Goal: Information Seeking & Learning: Check status

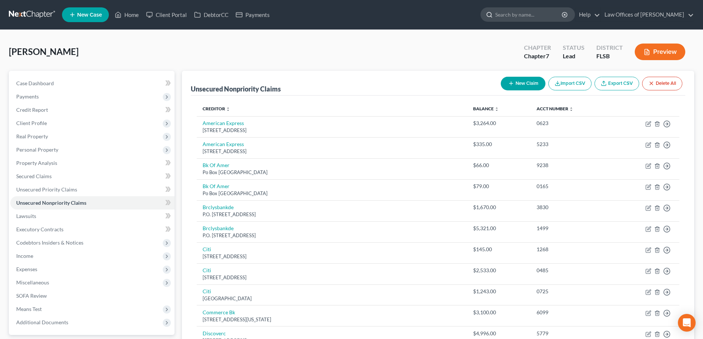
click at [526, 17] on input "search" at bounding box center [529, 15] width 68 height 14
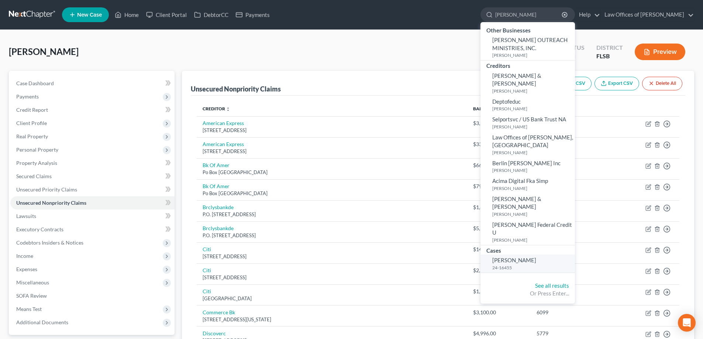
type input "[PERSON_NAME]"
click at [530, 257] on span "[PERSON_NAME]" at bounding box center [514, 260] width 44 height 7
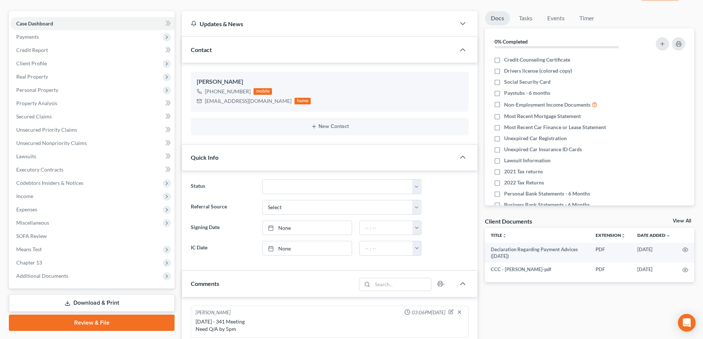
scroll to position [74, 0]
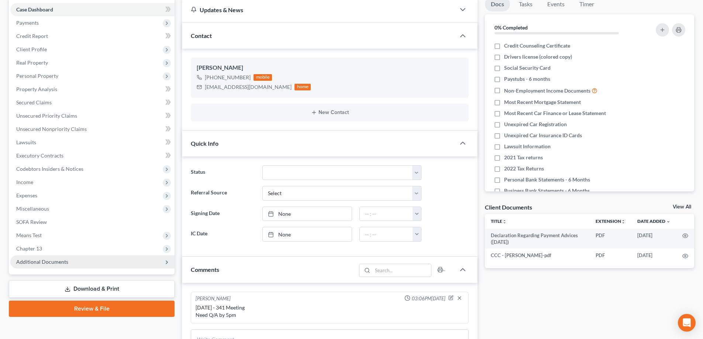
click at [51, 259] on span "Additional Documents" at bounding box center [42, 262] width 52 height 6
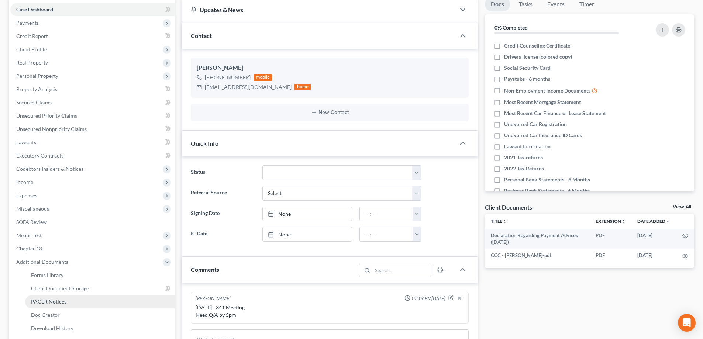
click at [48, 303] on span "PACER Notices" at bounding box center [48, 302] width 35 height 6
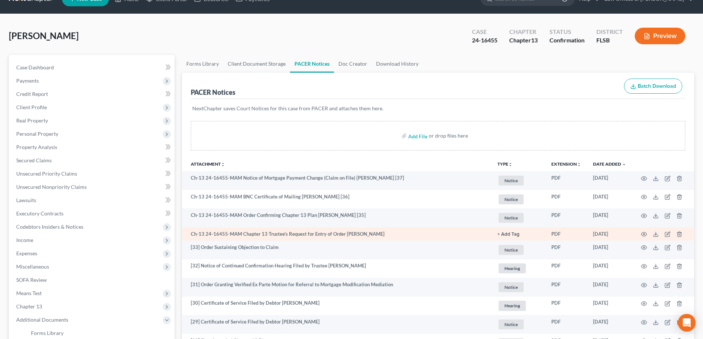
scroll to position [37, 0]
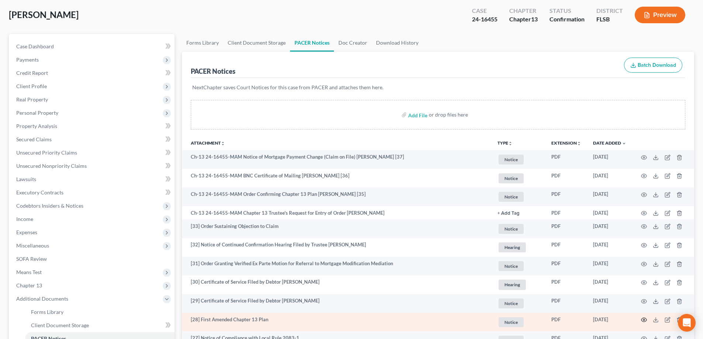
click at [644, 320] on icon "button" at bounding box center [644, 320] width 6 height 6
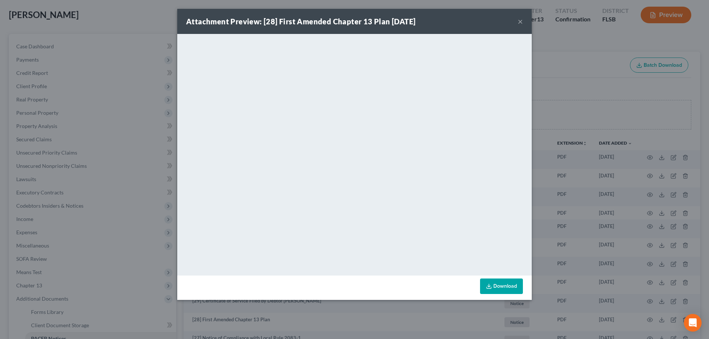
click at [582, 83] on div "Attachment Preview: [28] First Amended Chapter 13 Plan [DATE] × <object ng-attr…" at bounding box center [354, 169] width 709 height 339
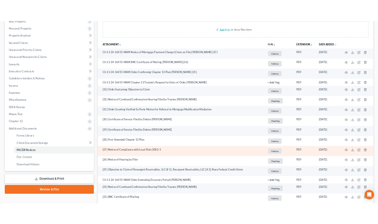
scroll to position [128, 0]
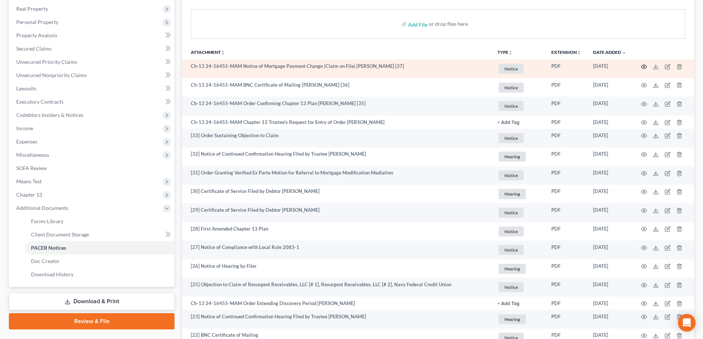
click at [642, 68] on icon "button" at bounding box center [644, 67] width 6 height 6
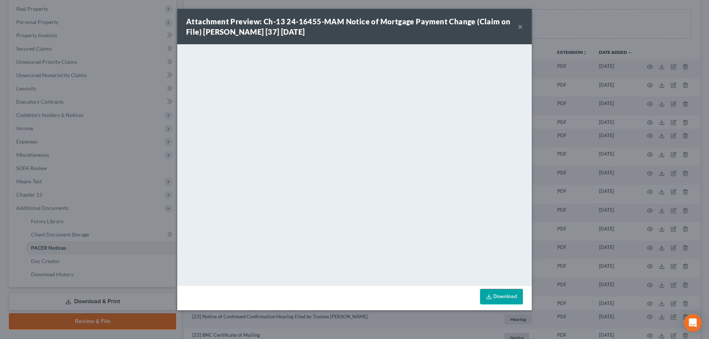
click at [519, 26] on button "×" at bounding box center [520, 26] width 5 height 9
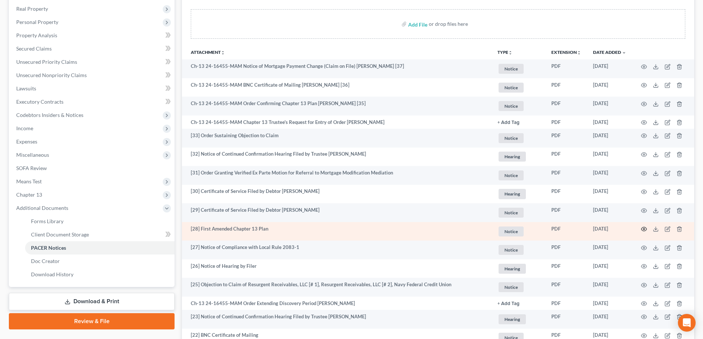
click at [643, 228] on icon "button" at bounding box center [644, 229] width 6 height 6
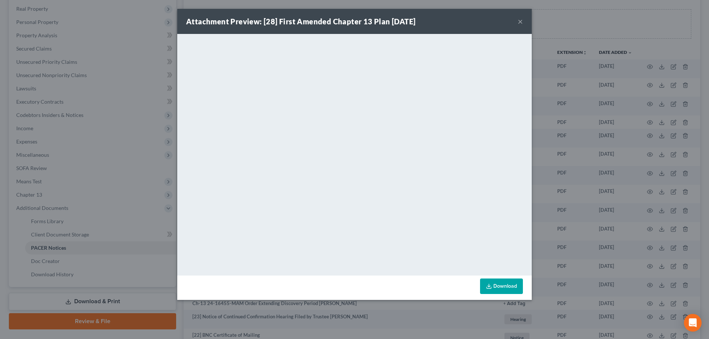
click at [522, 21] on button "×" at bounding box center [520, 21] width 5 height 9
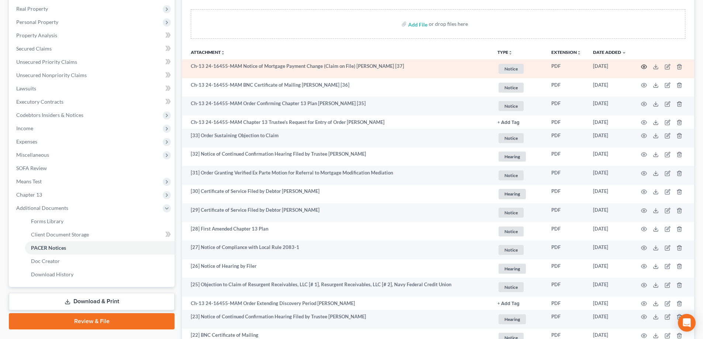
click at [643, 65] on icon "button" at bounding box center [644, 67] width 6 height 6
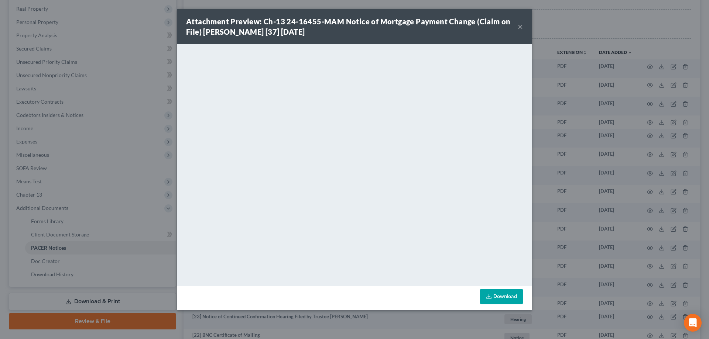
click at [521, 24] on button "×" at bounding box center [520, 26] width 5 height 9
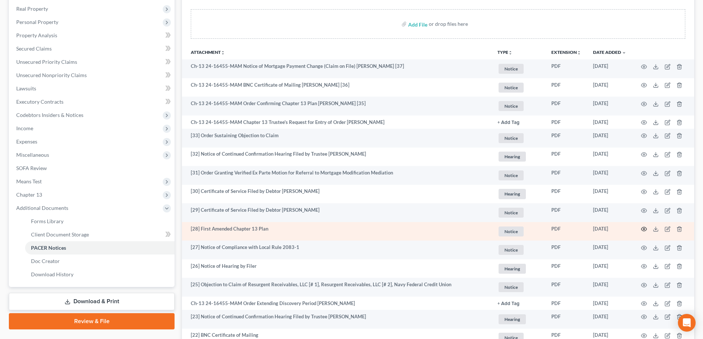
click at [642, 229] on icon "button" at bounding box center [644, 229] width 6 height 6
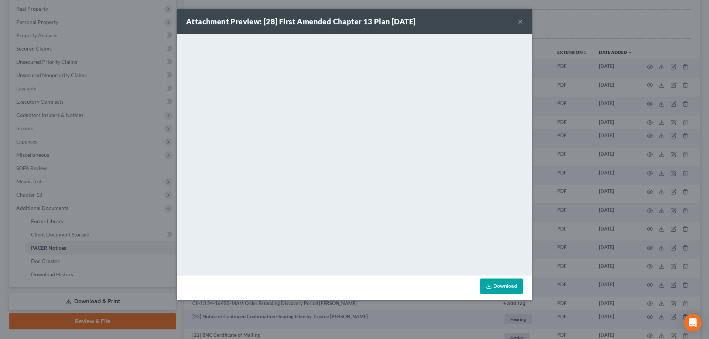
click at [516, 21] on div "Attachment Preview: [28] First Amended Chapter 13 Plan [DATE] ×" at bounding box center [354, 21] width 354 height 25
click at [519, 20] on button "×" at bounding box center [520, 21] width 5 height 9
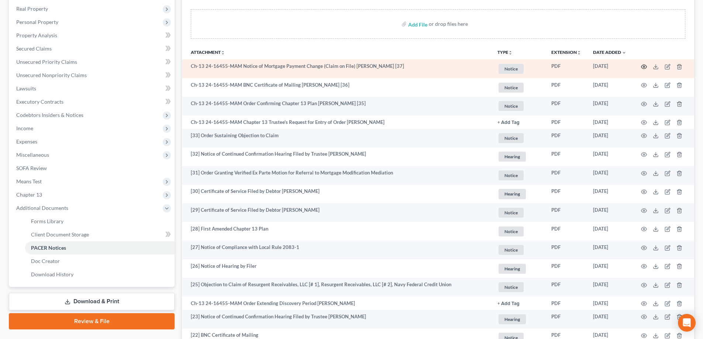
click at [642, 65] on icon "button" at bounding box center [644, 67] width 6 height 6
